Goal: Information Seeking & Learning: Learn about a topic

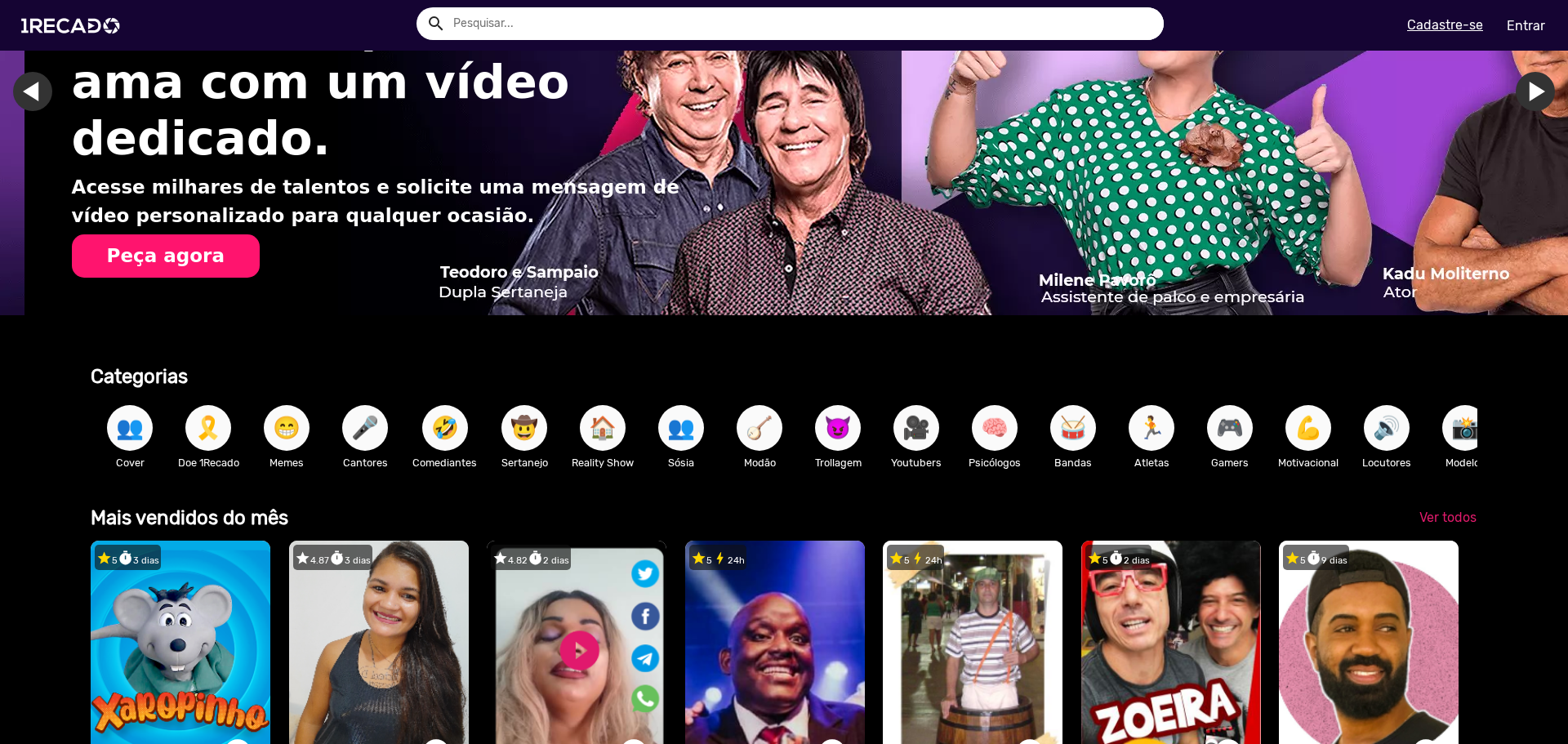
scroll to position [81, 0]
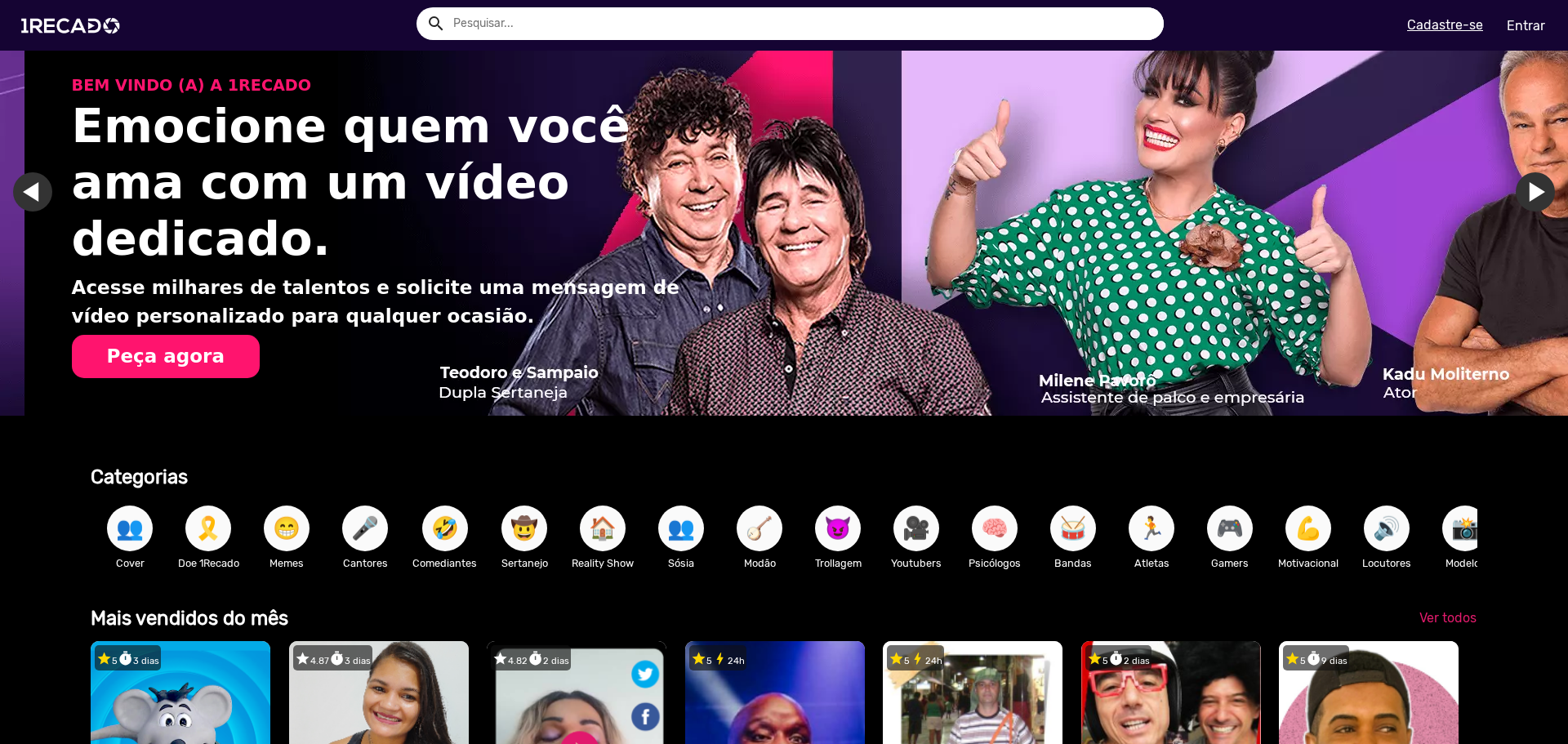
click at [695, 33] on input "text" at bounding box center [802, 23] width 722 height 33
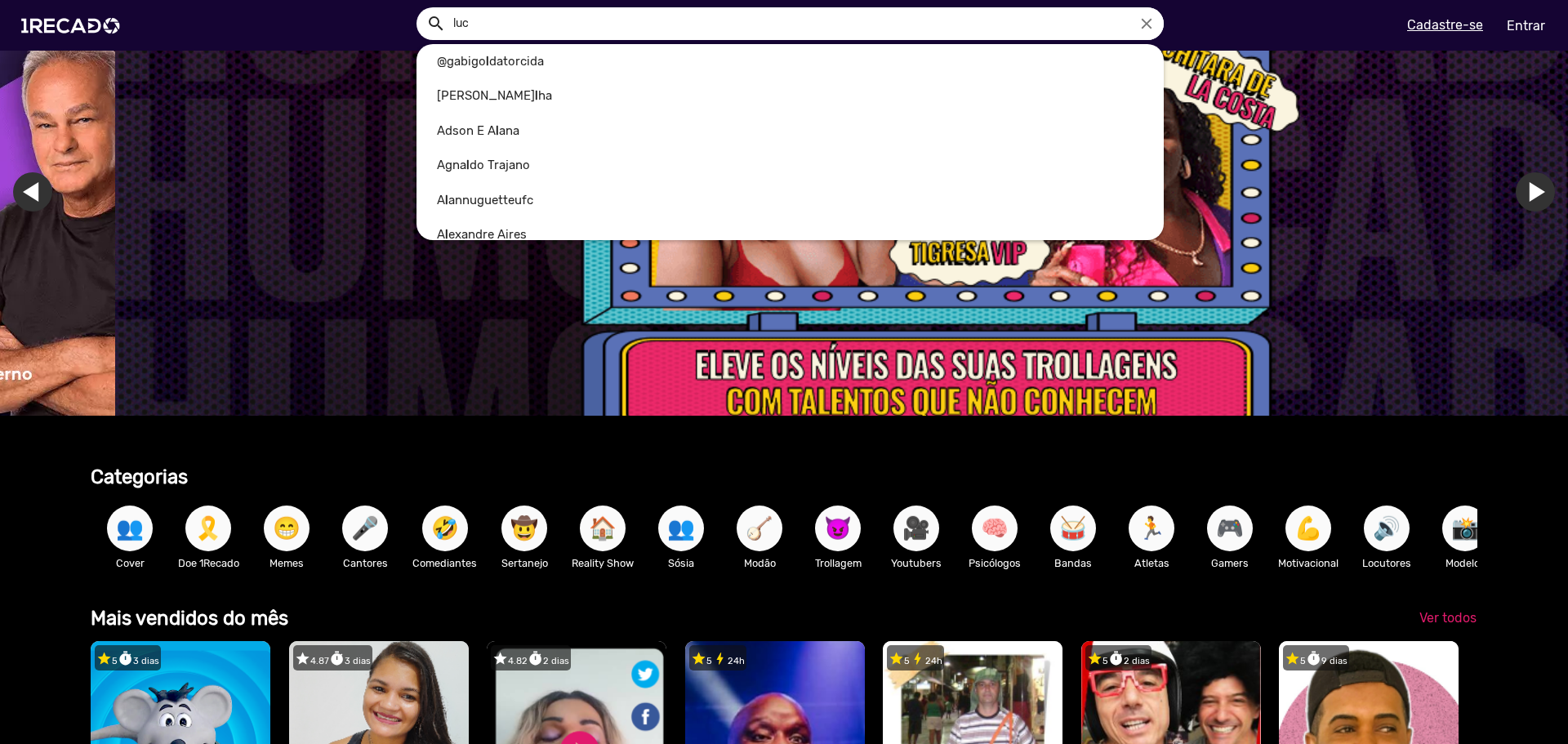
scroll to position [0, 4668]
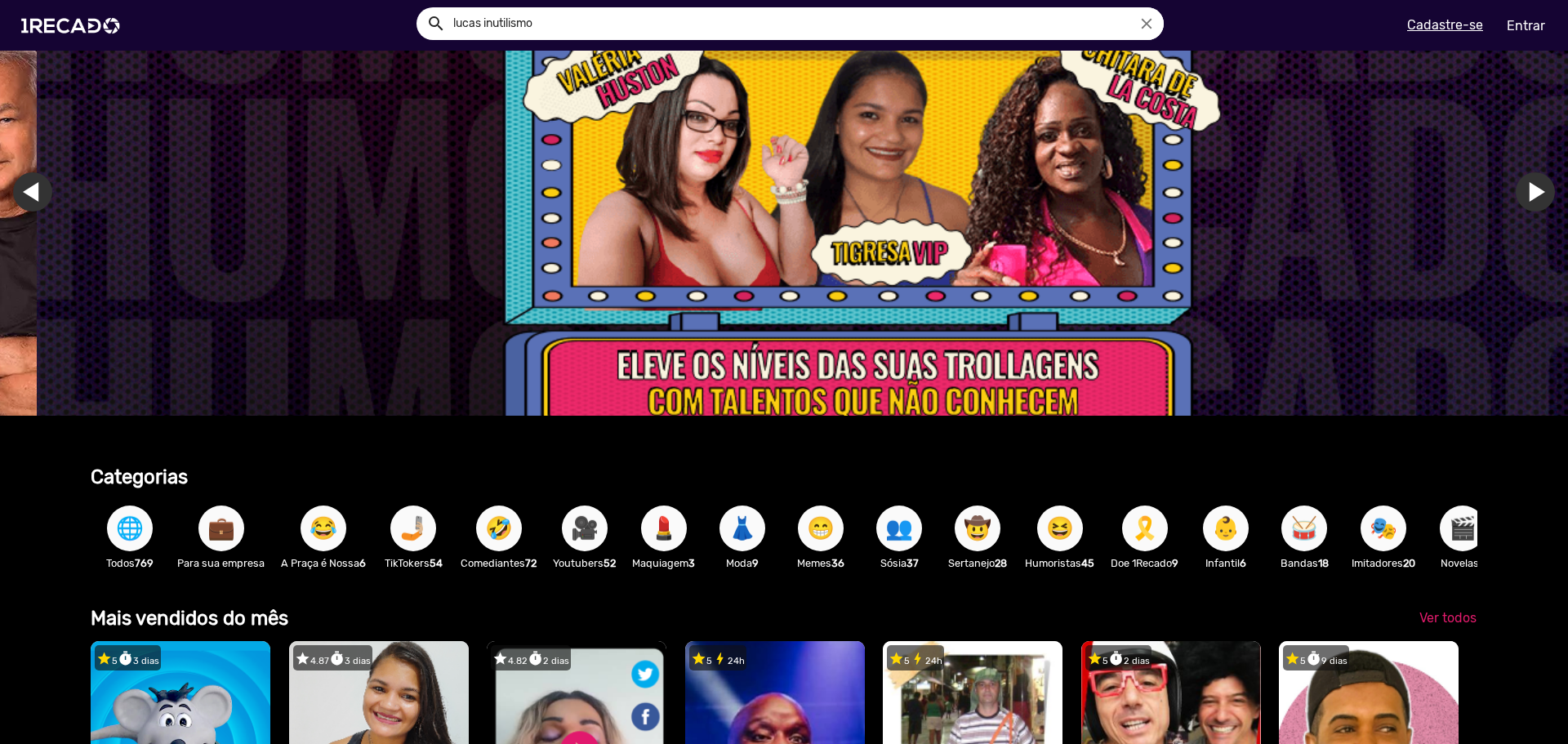
type input "lucas inutilismo"
click at [421, 8] on button "search" at bounding box center [435, 22] width 29 height 29
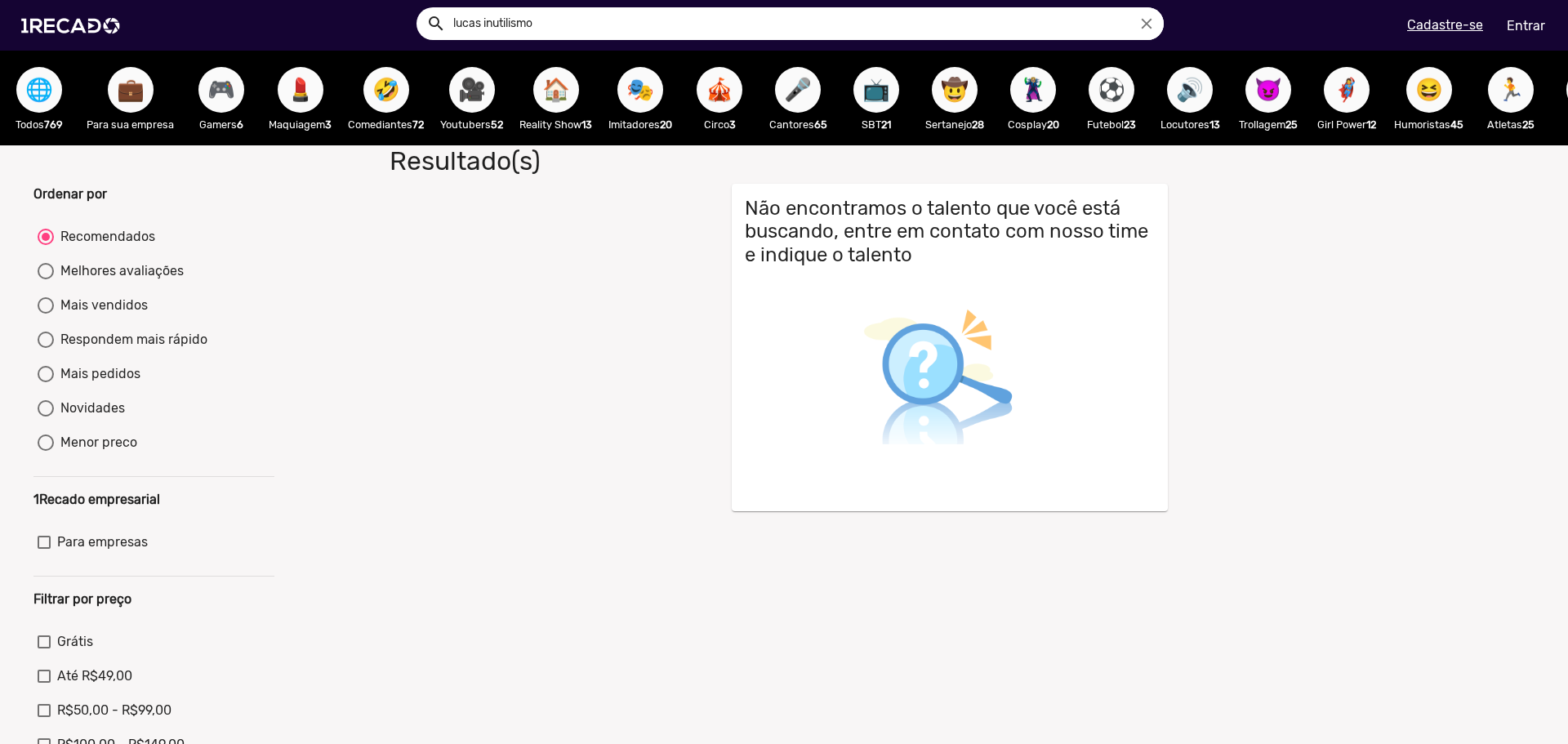
drag, startPoint x: 555, startPoint y: 24, endPoint x: 420, endPoint y: 22, distance: 135.0
click at [420, 22] on div "[PERSON_NAME] inutilismo close" at bounding box center [791, 23] width 748 height 33
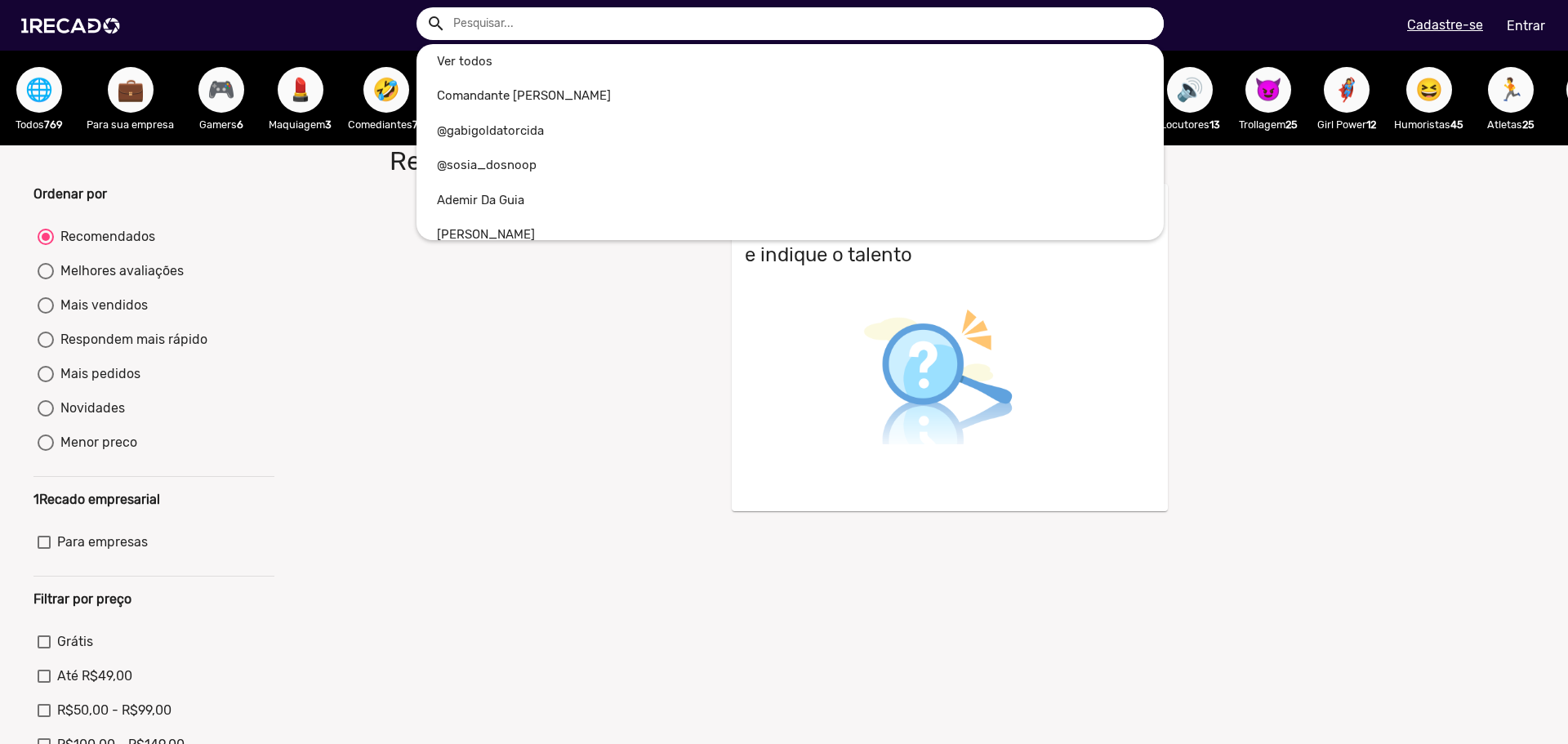
click at [90, 7] on div at bounding box center [784, 372] width 1568 height 744
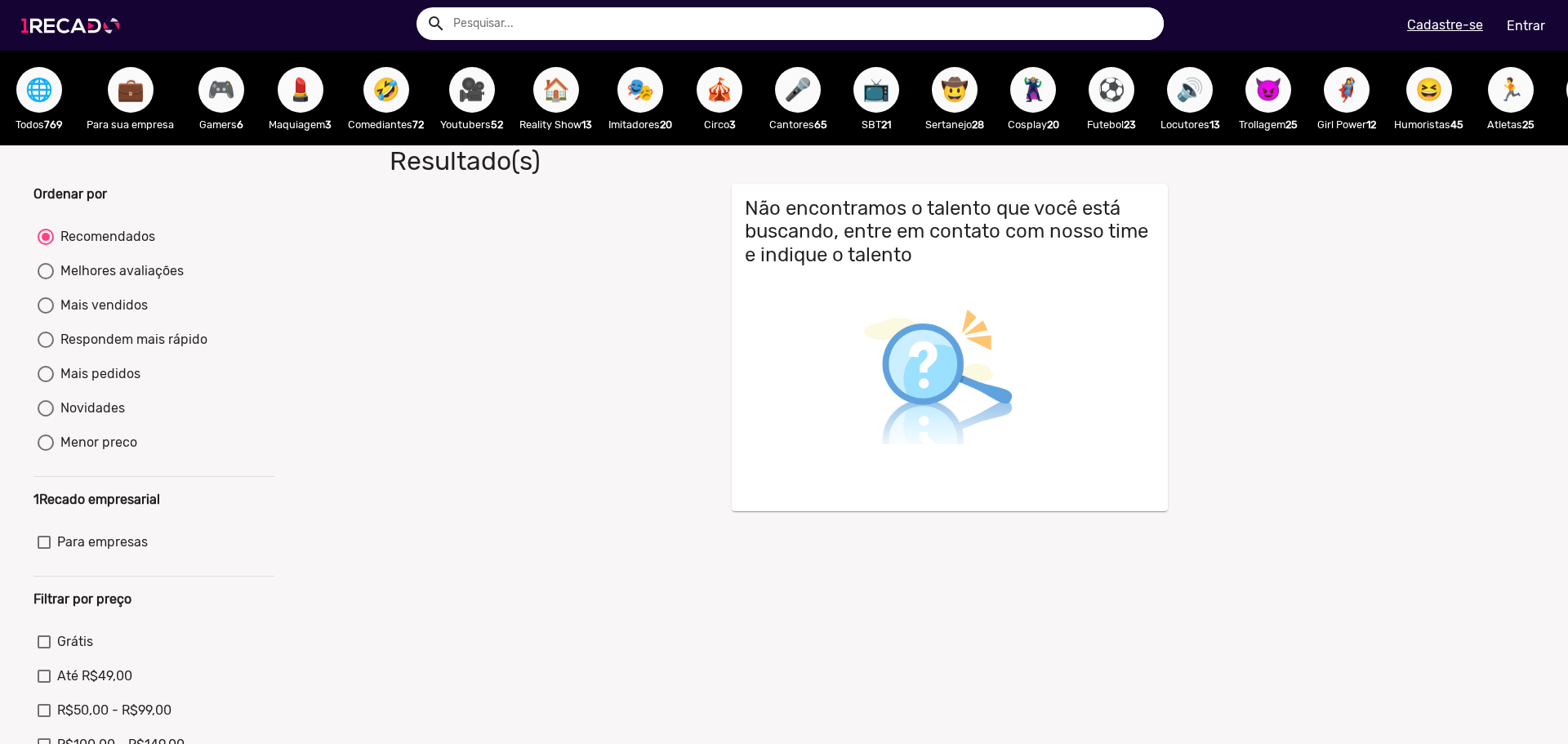
click at [88, 22] on img at bounding box center [74, 25] width 123 height 69
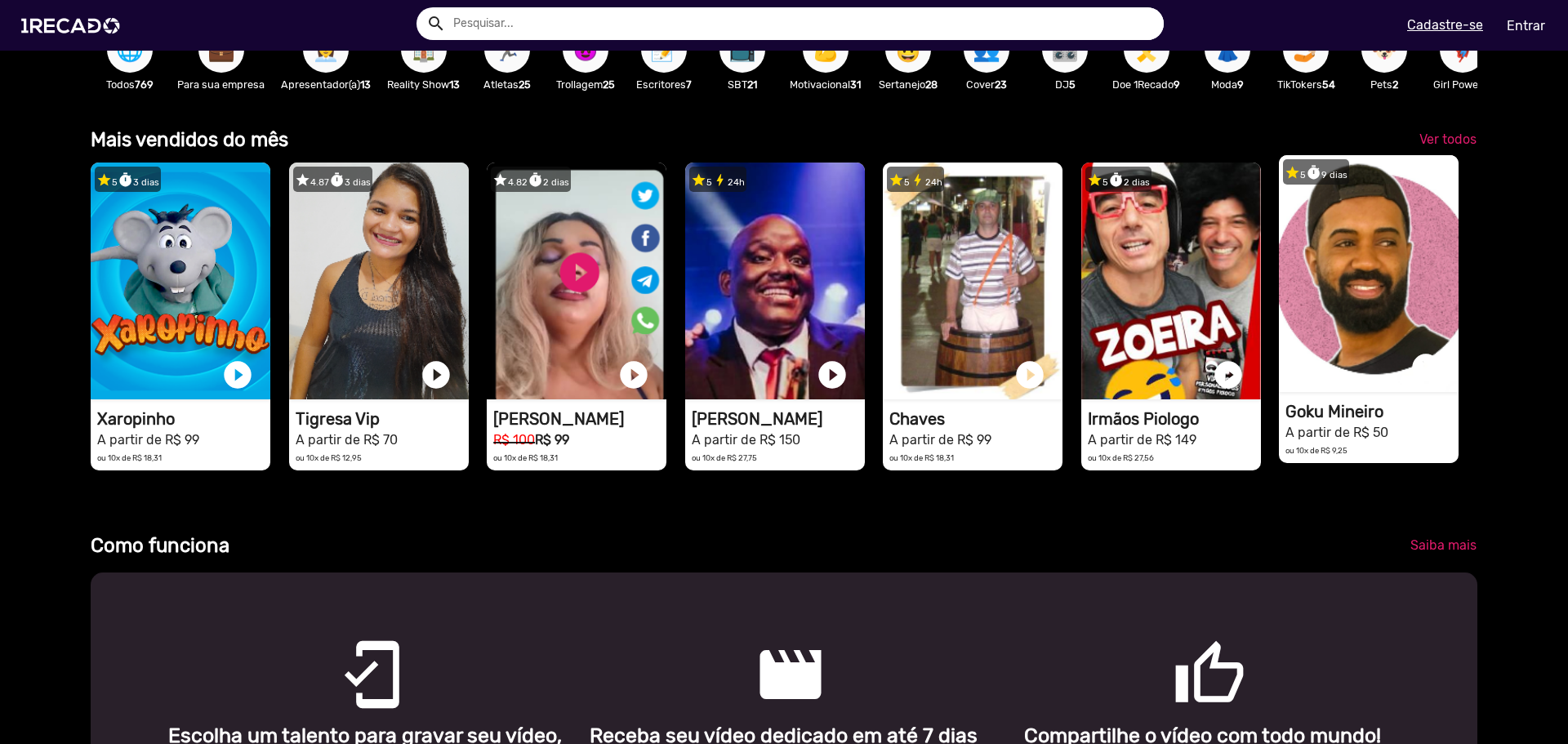
scroll to position [408, 0]
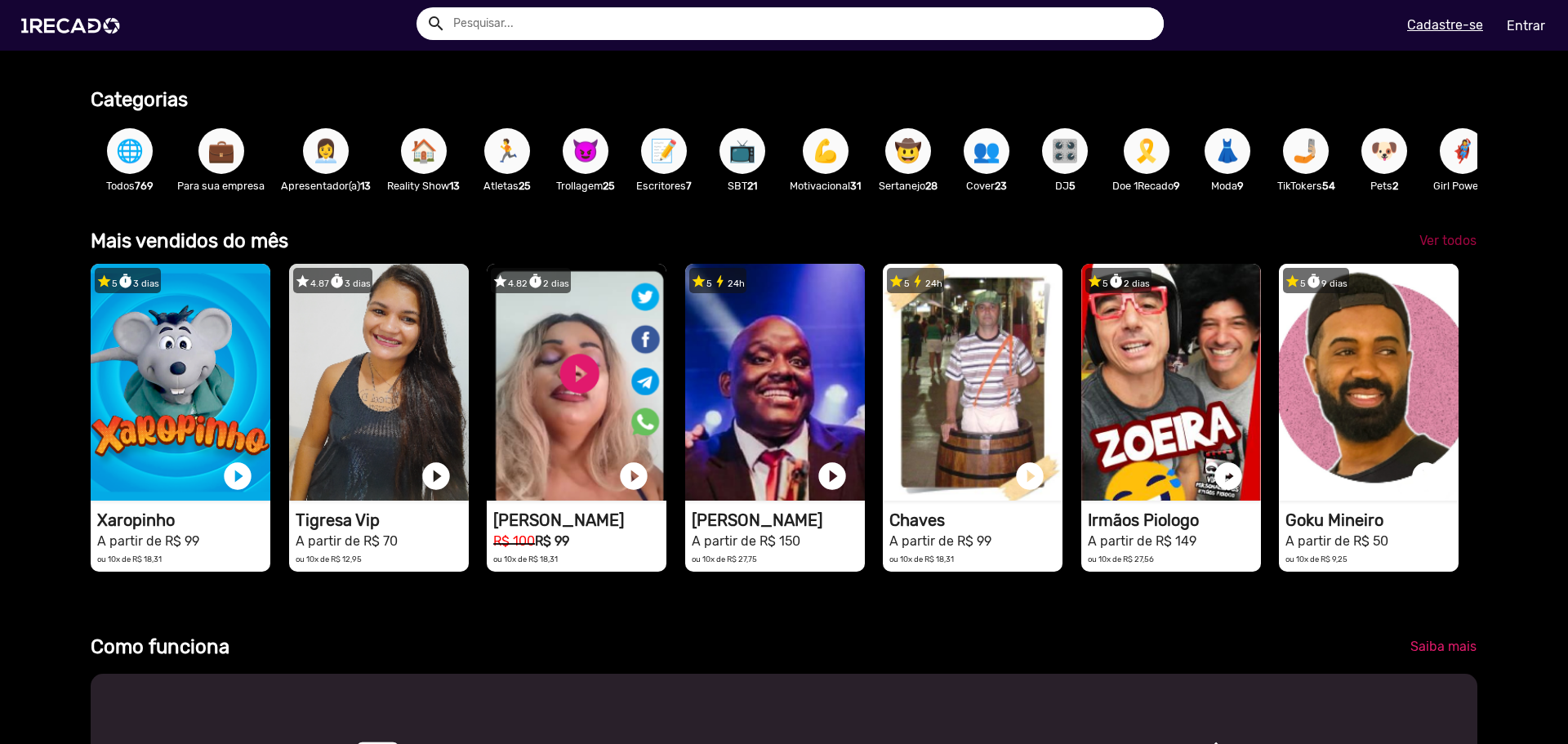
click at [1454, 249] on span "Ver todos" at bounding box center [1447, 240] width 57 height 16
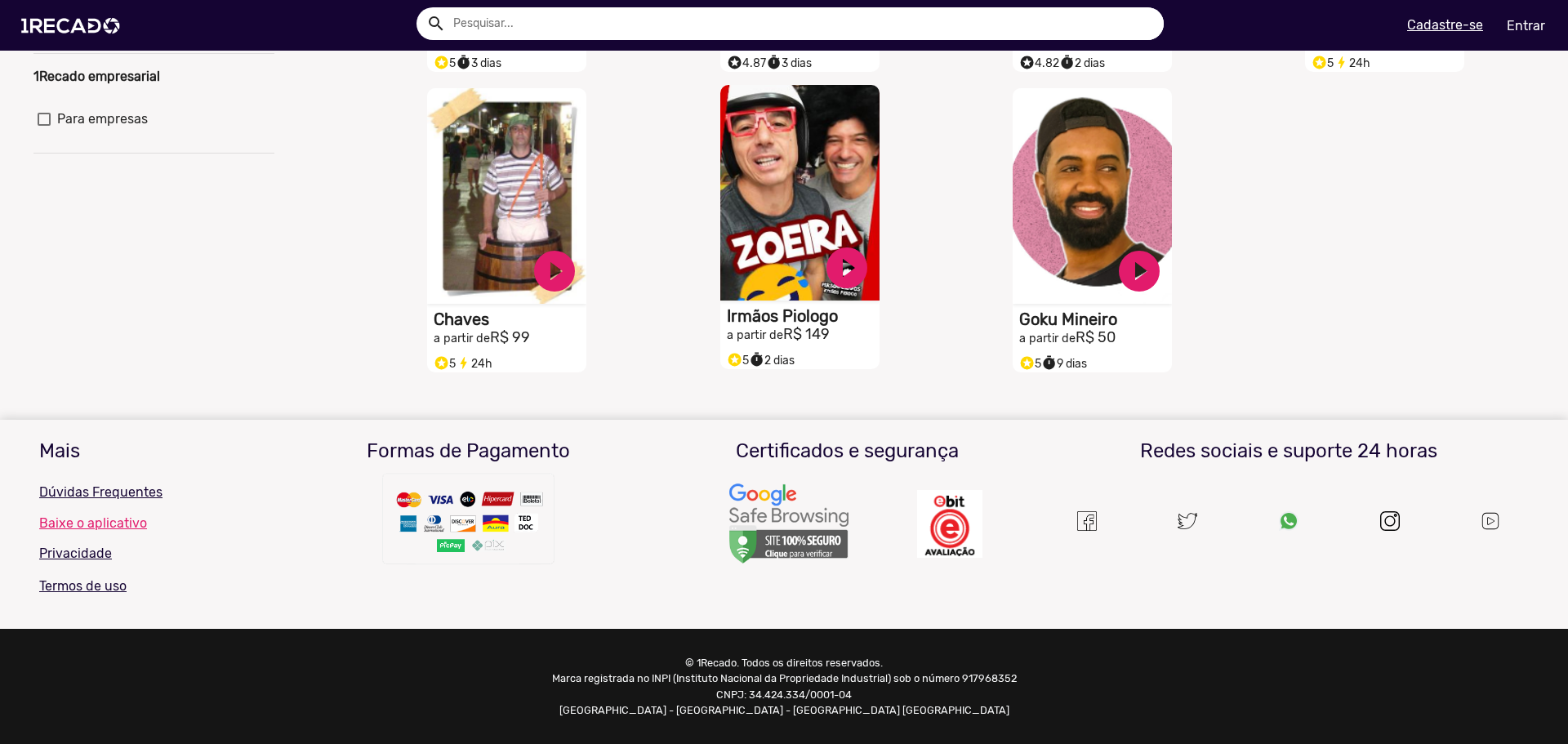
scroll to position [436, 0]
